Goal: Information Seeking & Learning: Check status

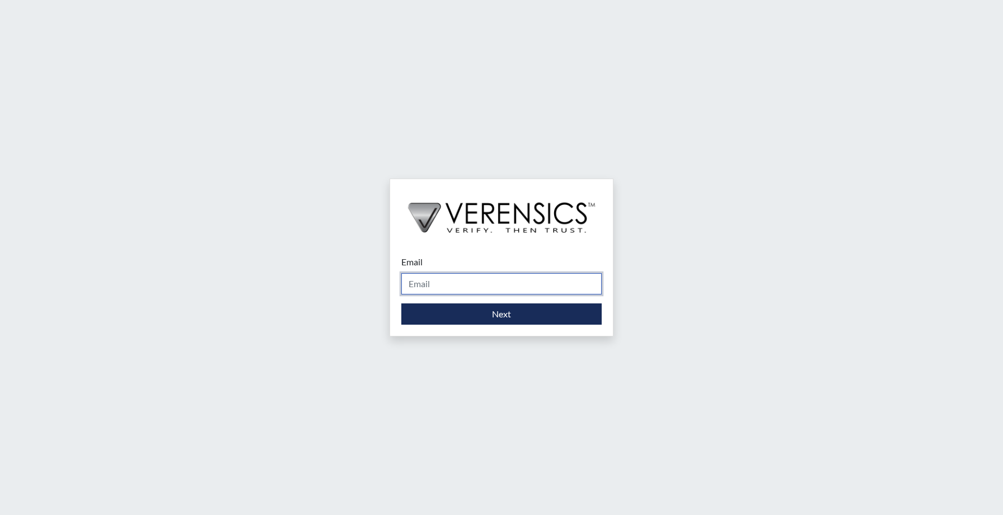
click at [443, 292] on input "Email" at bounding box center [501, 283] width 200 height 21
type input "[EMAIL_ADDRESS][DOMAIN_NAME]"
click at [310, 346] on div "Email [EMAIL_ADDRESS][DOMAIN_NAME] Please provide your email address. Next" at bounding box center [501, 257] width 1003 height 515
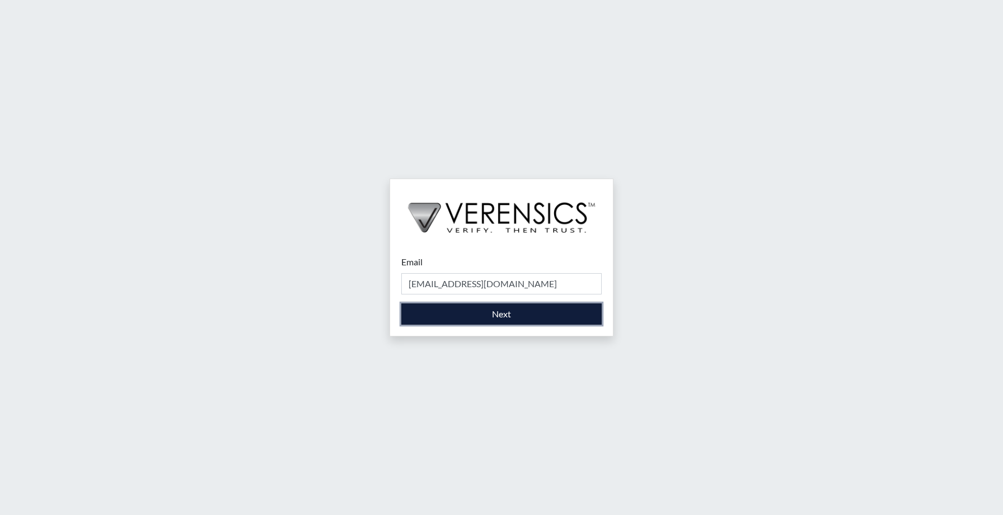
click at [485, 316] on button "Next" at bounding box center [501, 313] width 200 height 21
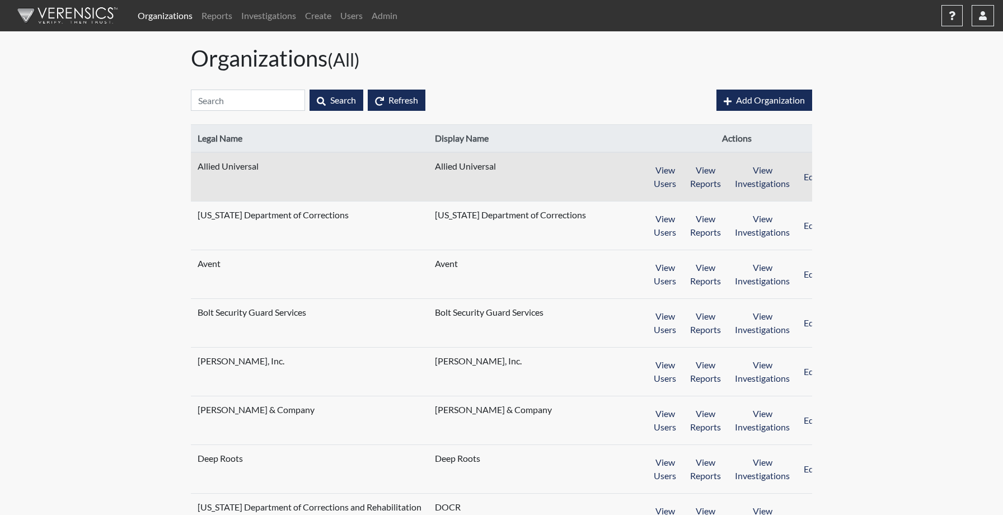
click at [242, 167] on span "Allied Universal" at bounding box center [268, 166] width 140 height 13
select select "8"
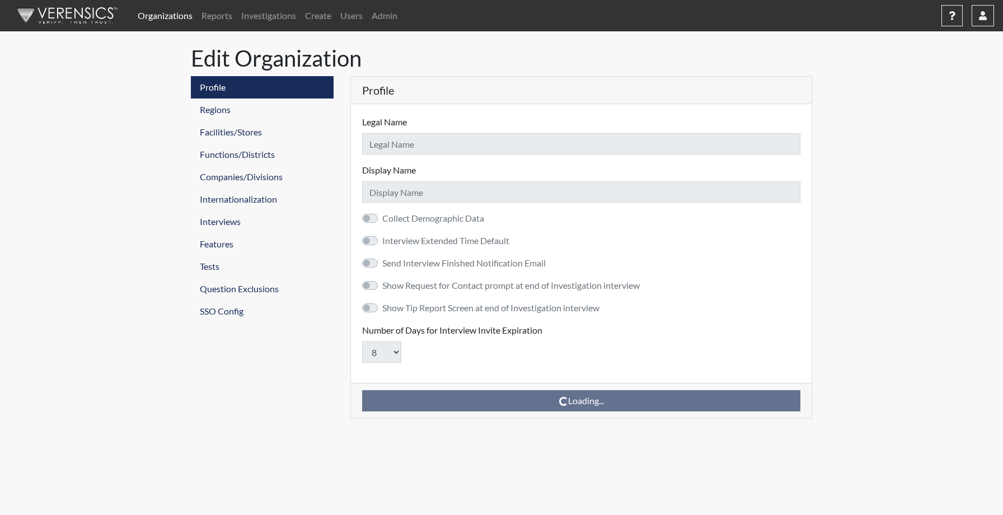
type input "Allied Universal"
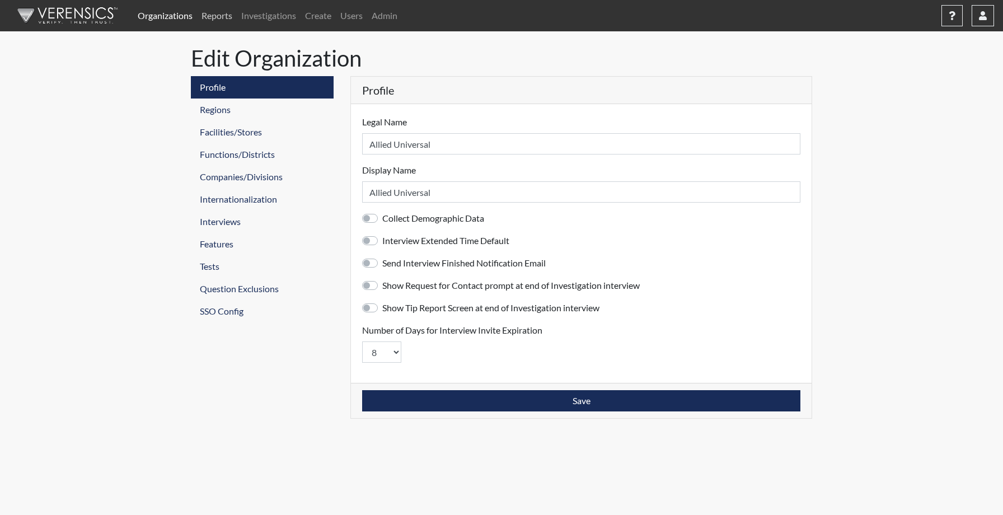
click at [223, 24] on link "Reports" at bounding box center [217, 15] width 40 height 22
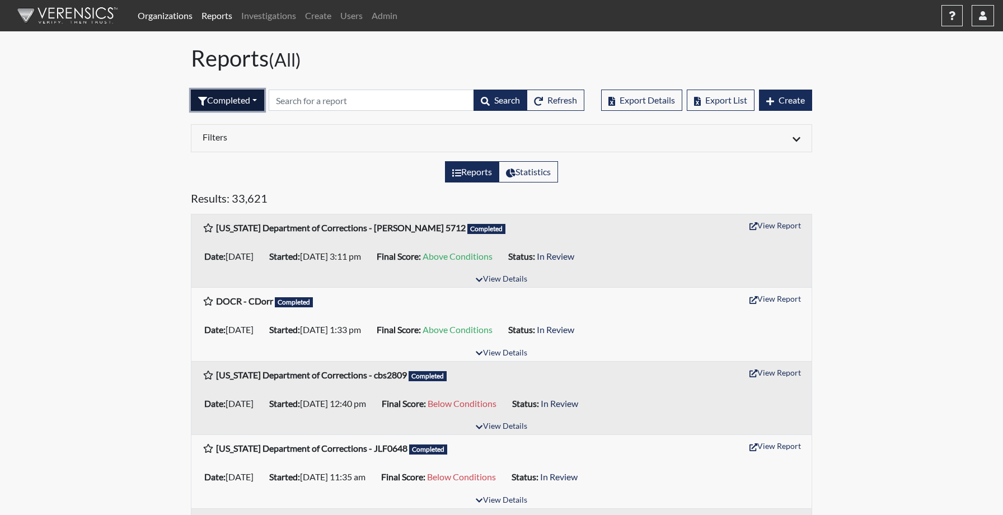
click at [245, 104] on button "Completed" at bounding box center [227, 100] width 73 height 21
click at [274, 26] on link "Investigations" at bounding box center [269, 15] width 64 height 22
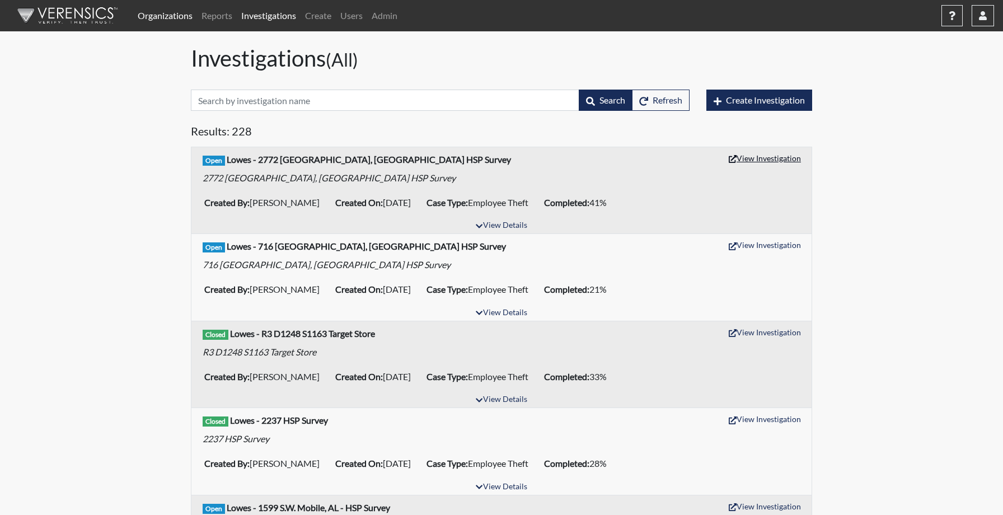
click at [754, 156] on button "View Investigation" at bounding box center [765, 157] width 82 height 17
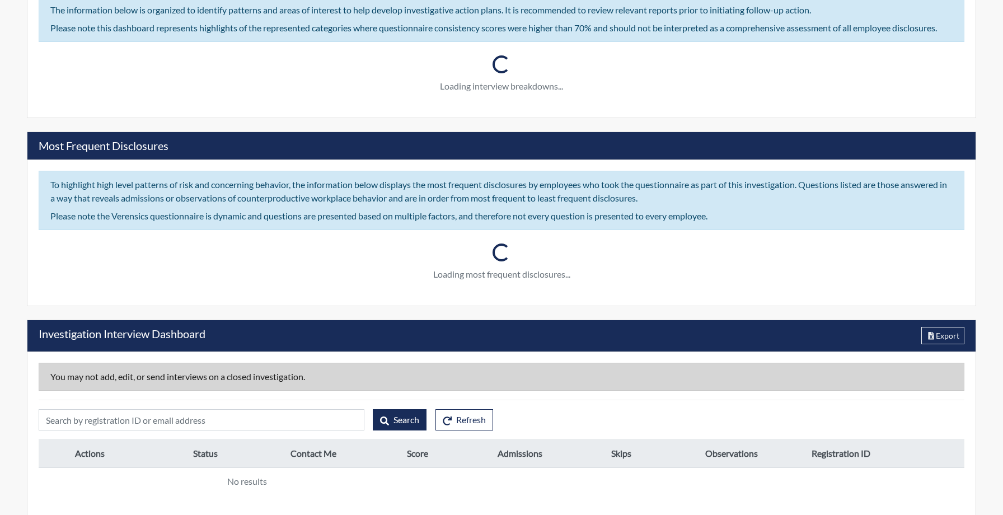
type input "R3 D1275 S2772 [GEOGRAPHIC_DATA], [GEOGRAPHIC_DATA] - HSP Survey"
type input "[PERSON_NAME]"
type input "[DATE]"
type input "Employee Theft"
type input "[GEOGRAPHIC_DATA]"
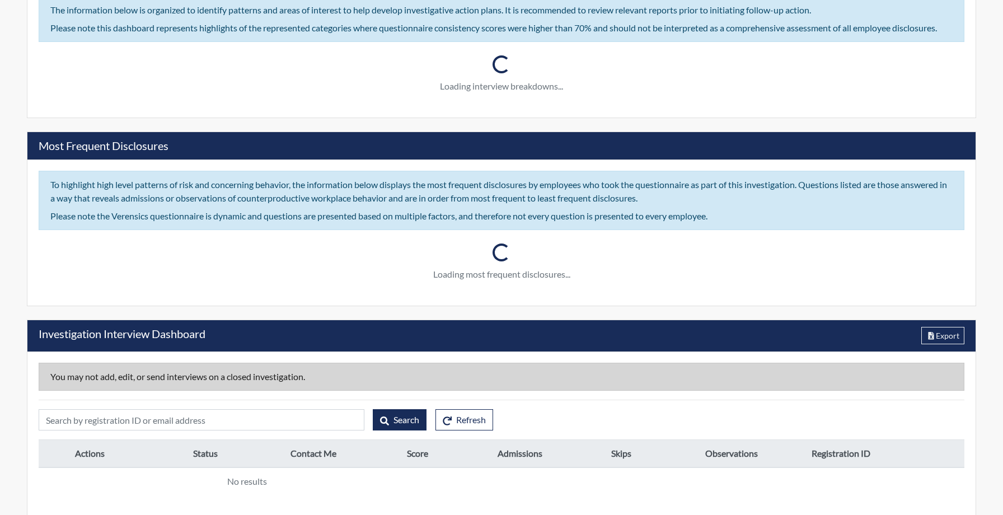
type input "[US_STATE]"
type input "2772 [PERSON_NAME] GA"
type input "1275"
type input "3"
type input "South"
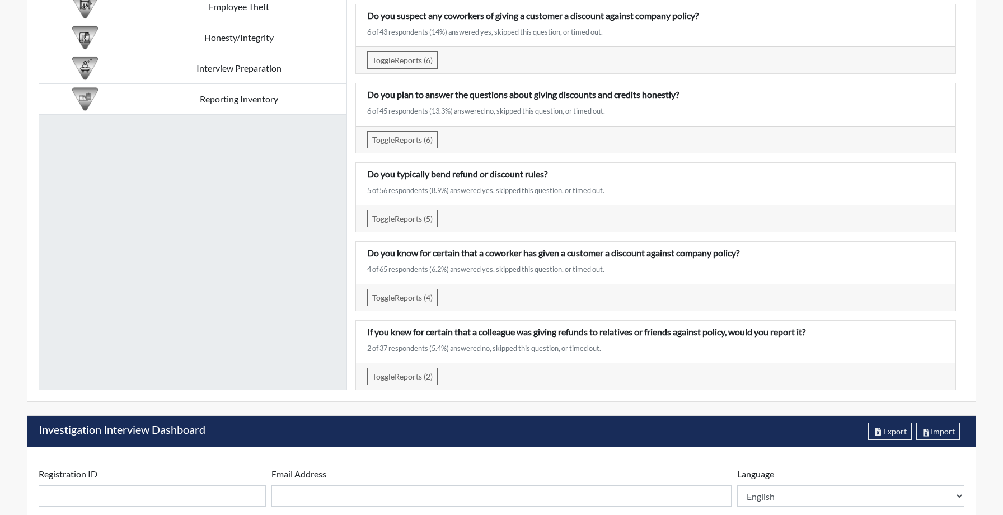
scroll to position [2097, 0]
